Goal: Information Seeking & Learning: Learn about a topic

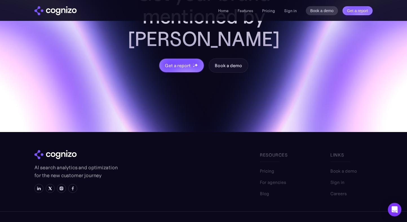
scroll to position [1879, 0]
click at [65, 12] on img "home" at bounding box center [55, 10] width 42 height 9
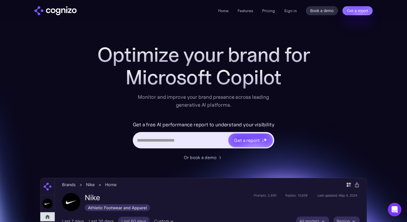
click at [109, 51] on h1 "Optimize your brand for" at bounding box center [204, 54] width 226 height 23
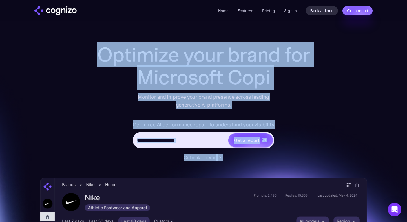
drag, startPoint x: 109, startPoint y: 51, endPoint x: 269, endPoint y: 156, distance: 191.0
click at [269, 156] on div "Optimize your brand for Microsoft Copi Monitor and improve your brand presence …" at bounding box center [204, 101] width 226 height 117
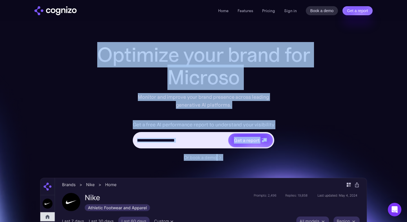
click at [269, 156] on div "Or book a demo" at bounding box center [204, 157] width 226 height 7
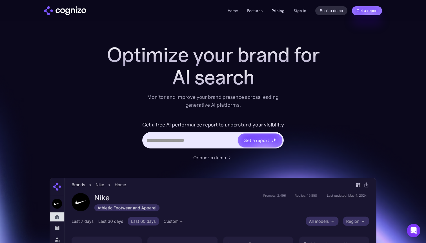
click at [279, 8] on link "Pricing" at bounding box center [278, 10] width 13 height 5
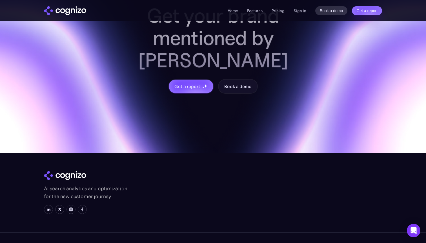
scroll to position [1858, 0]
